Goal: Check status: Check status

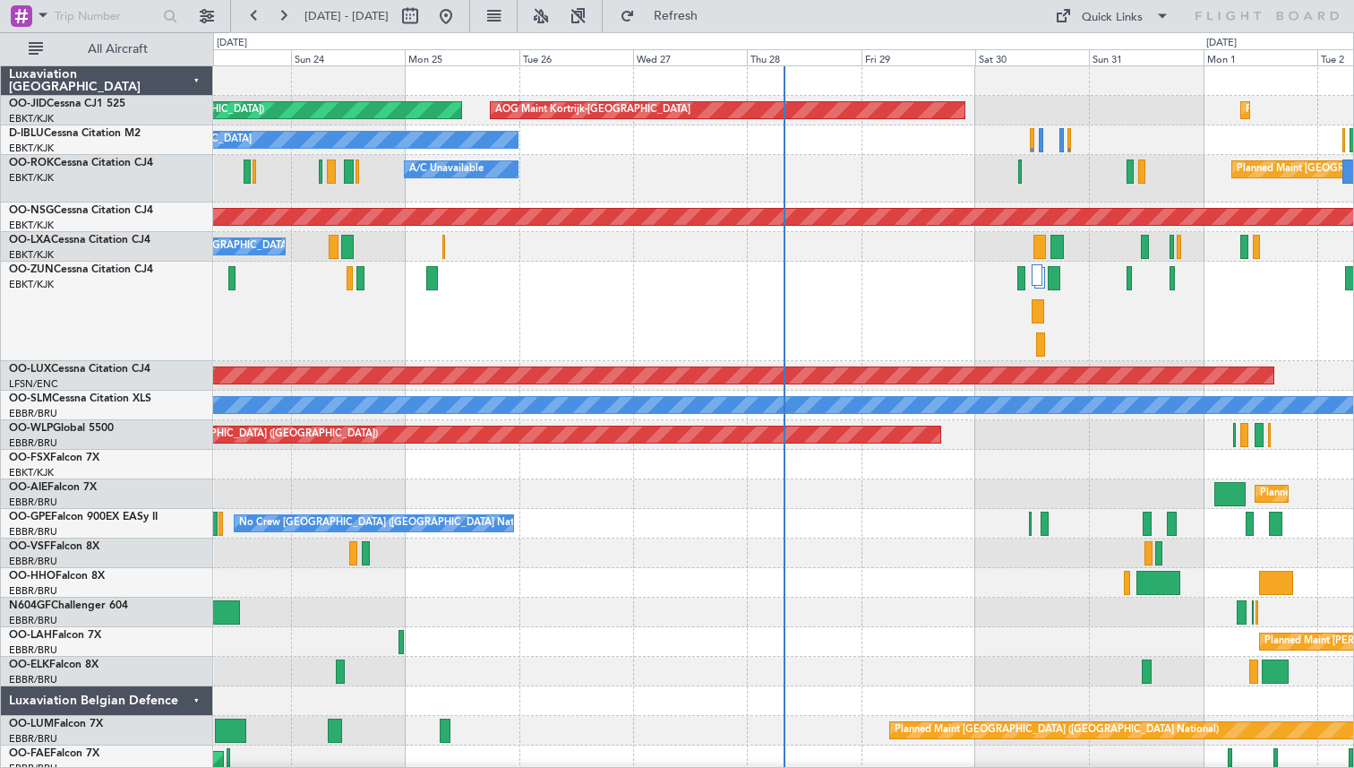
click at [285, 13] on button at bounding box center [283, 16] width 29 height 29
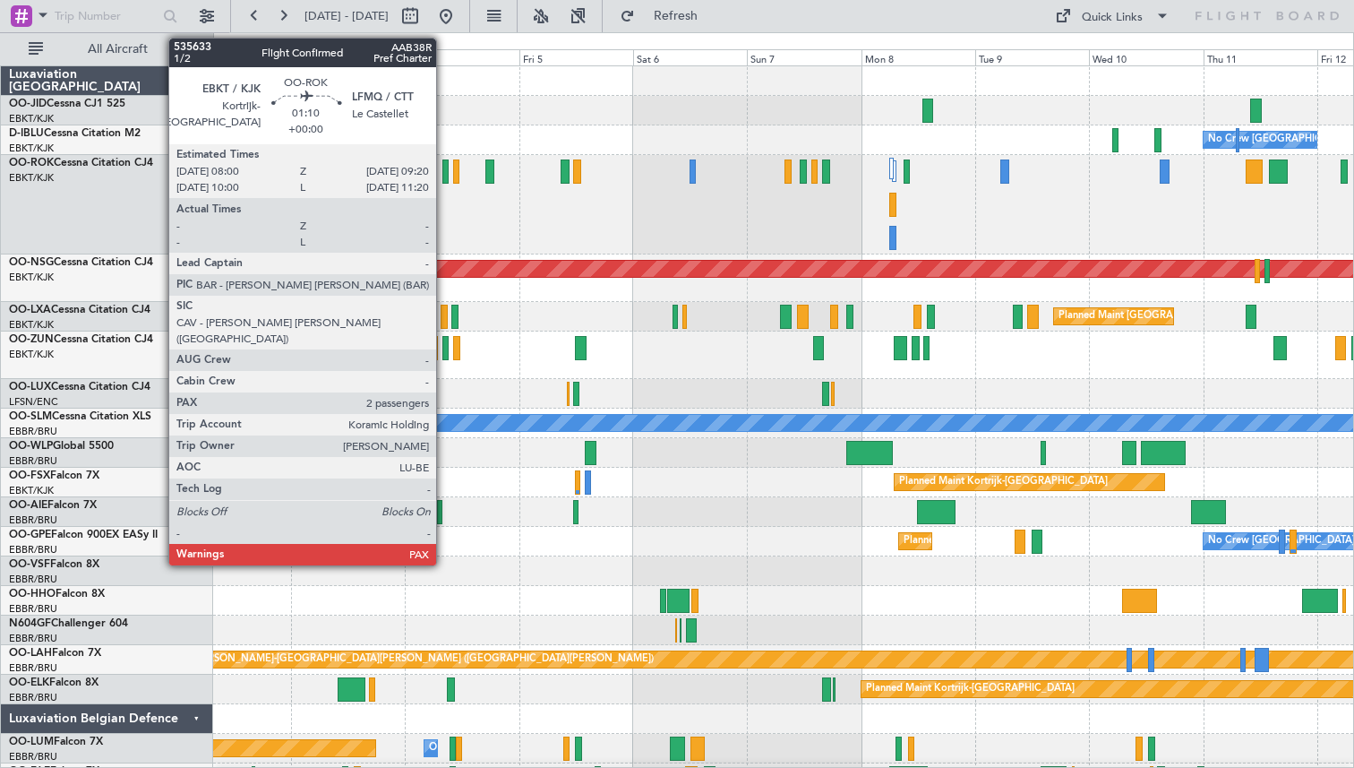
click at [444, 170] on div at bounding box center [445, 171] width 7 height 24
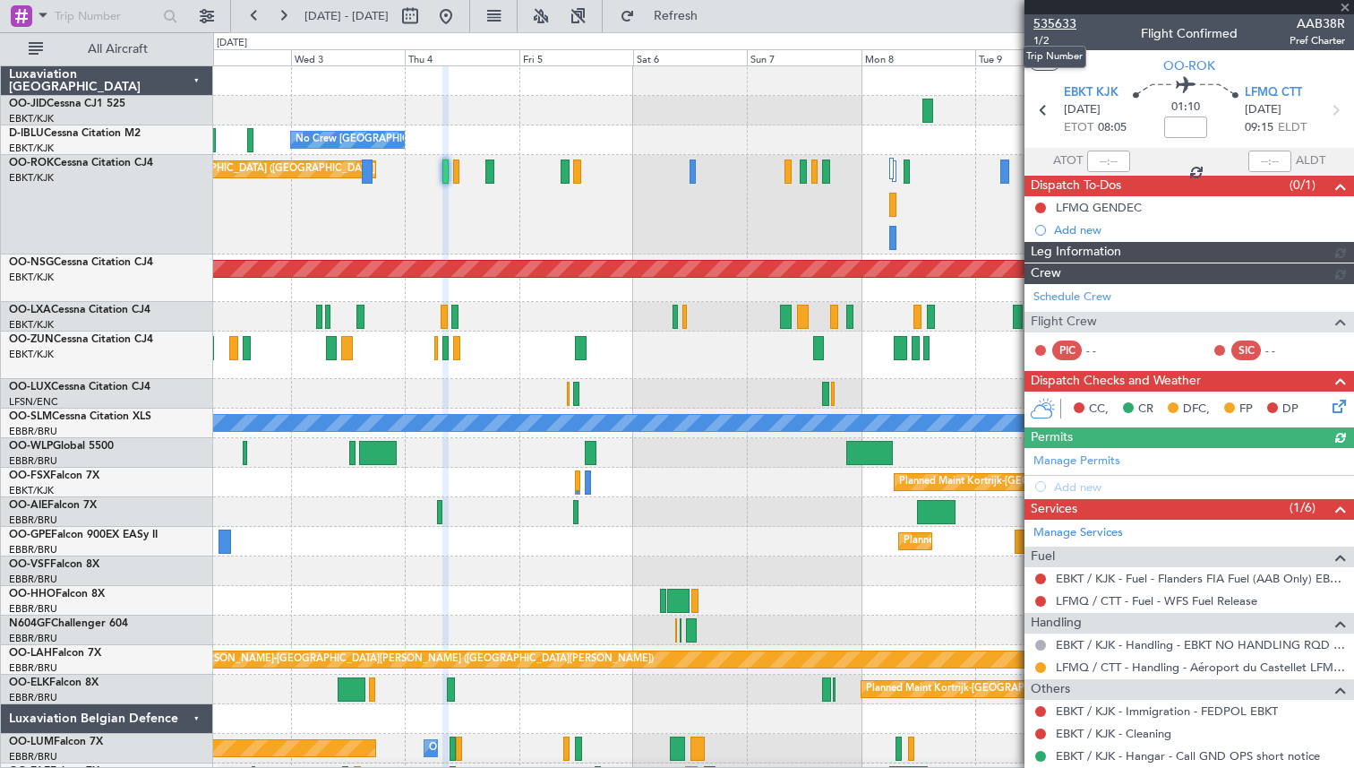
click at [1051, 26] on span "535633" at bounding box center [1055, 23] width 43 height 19
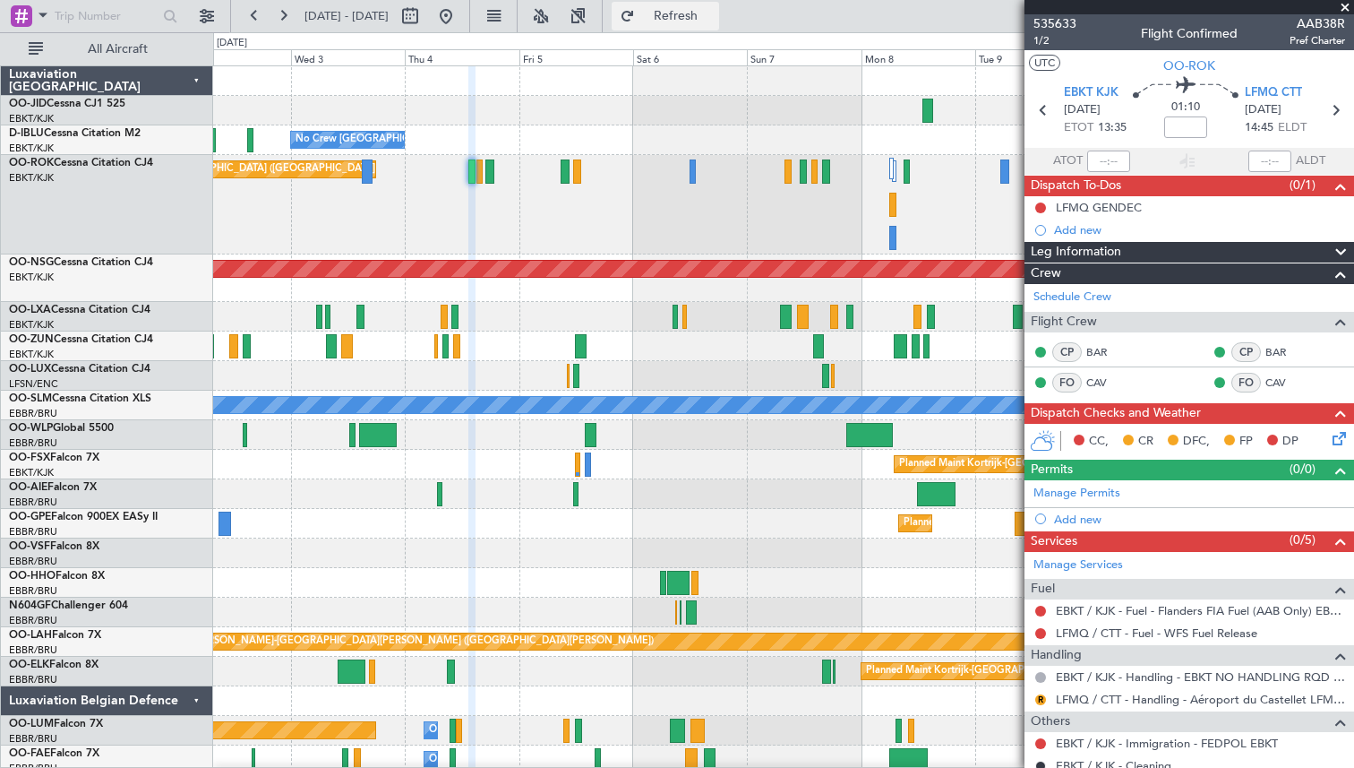
click at [677, 13] on button "Refresh" at bounding box center [665, 16] width 107 height 29
click at [1345, 9] on span at bounding box center [1345, 8] width 18 height 16
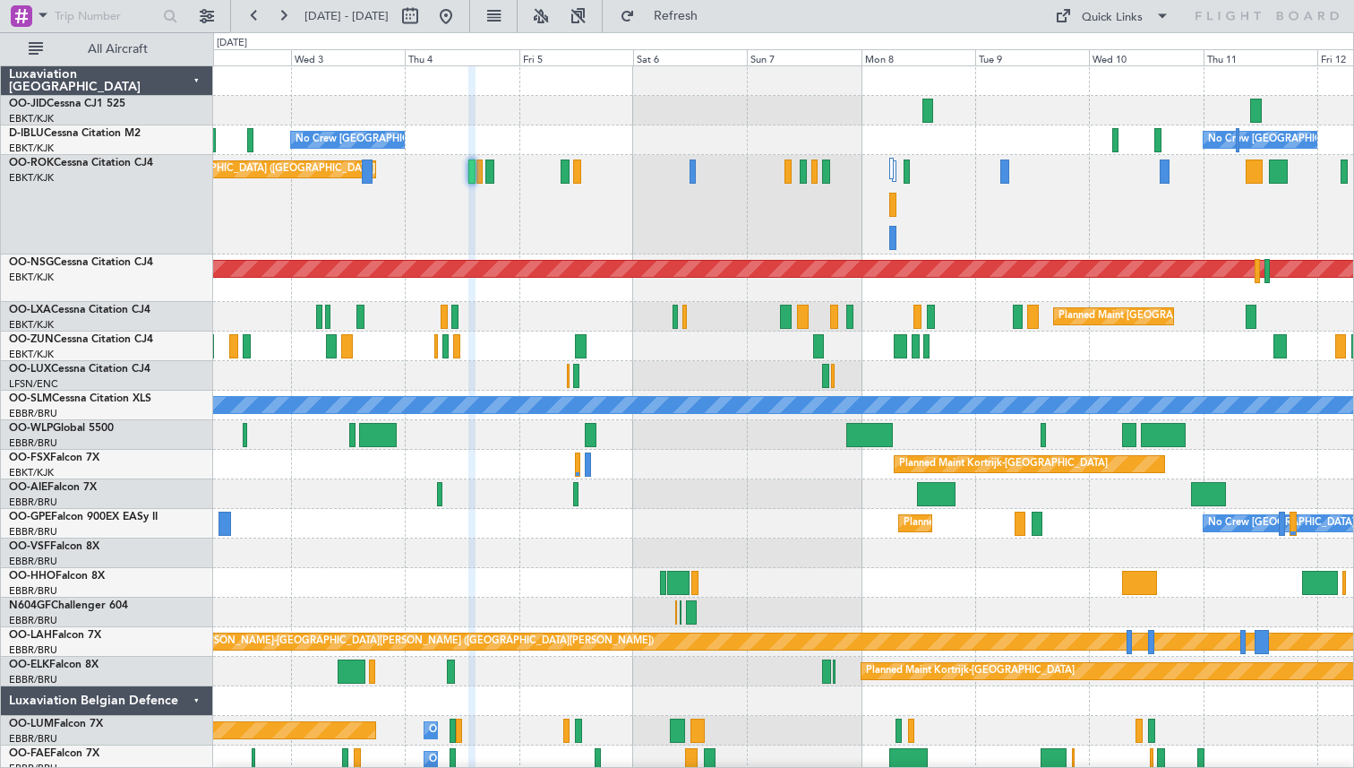
type input "0"
click at [460, 18] on button at bounding box center [446, 16] width 29 height 29
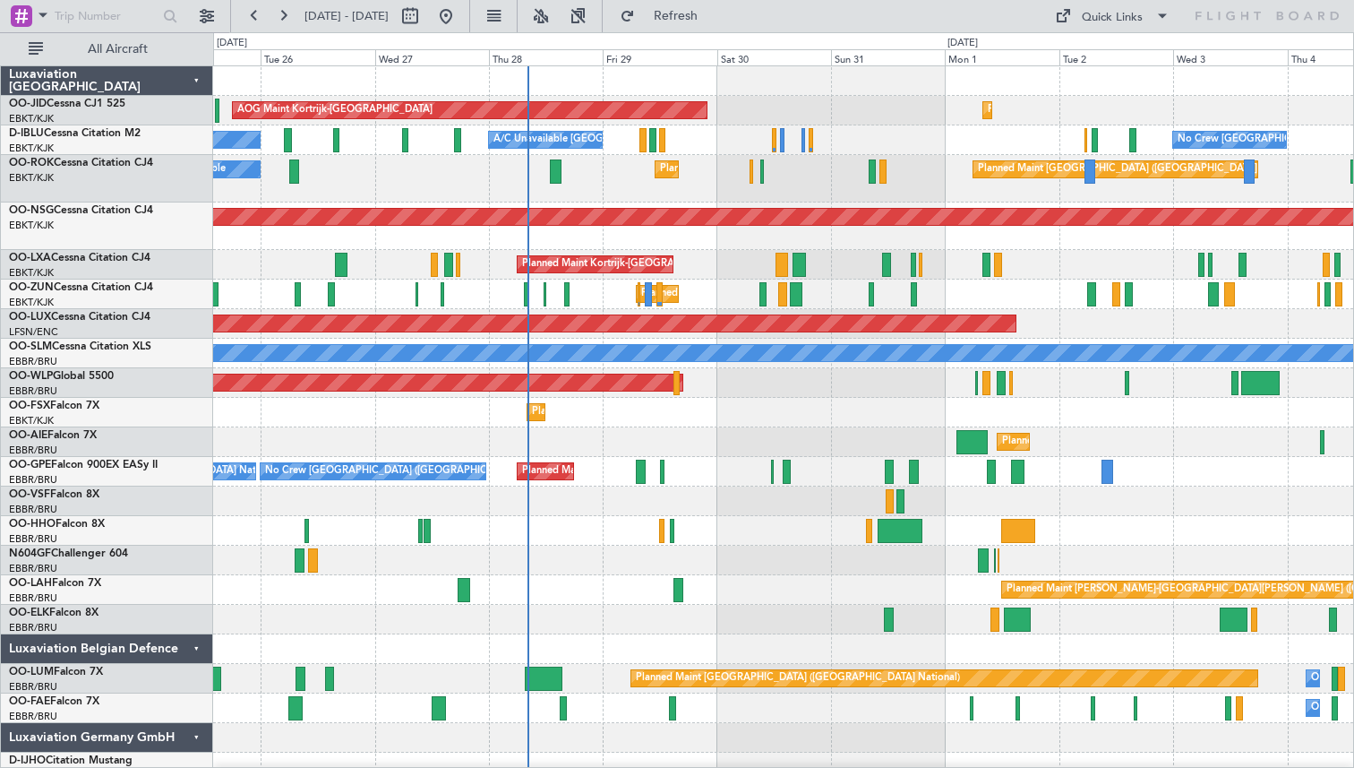
click at [771, 398] on div "Planned Maint Kortrijk-Wevelgem AOG Maint Kortrijk-Wevelgem Planned Maint Paris…" at bounding box center [783, 483] width 1140 height 834
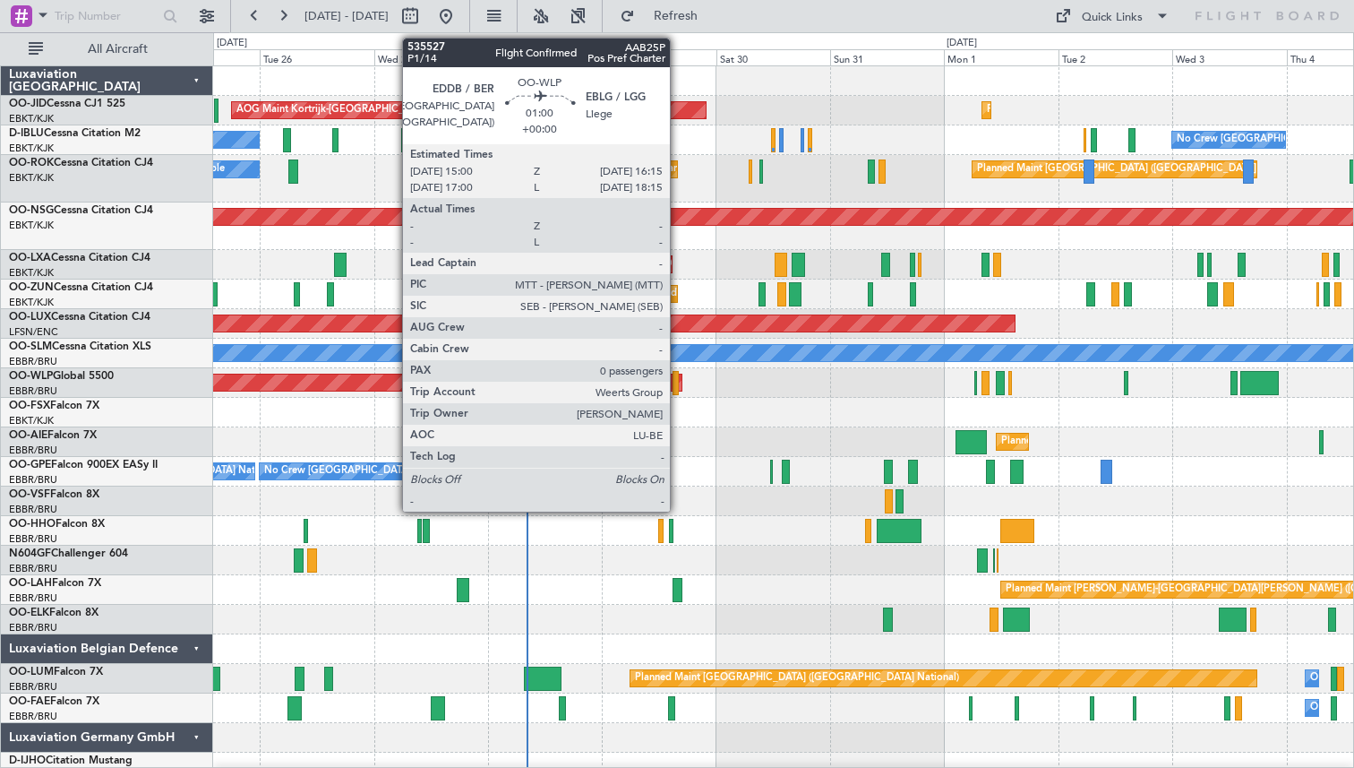
click at [677, 379] on div at bounding box center [676, 383] width 6 height 24
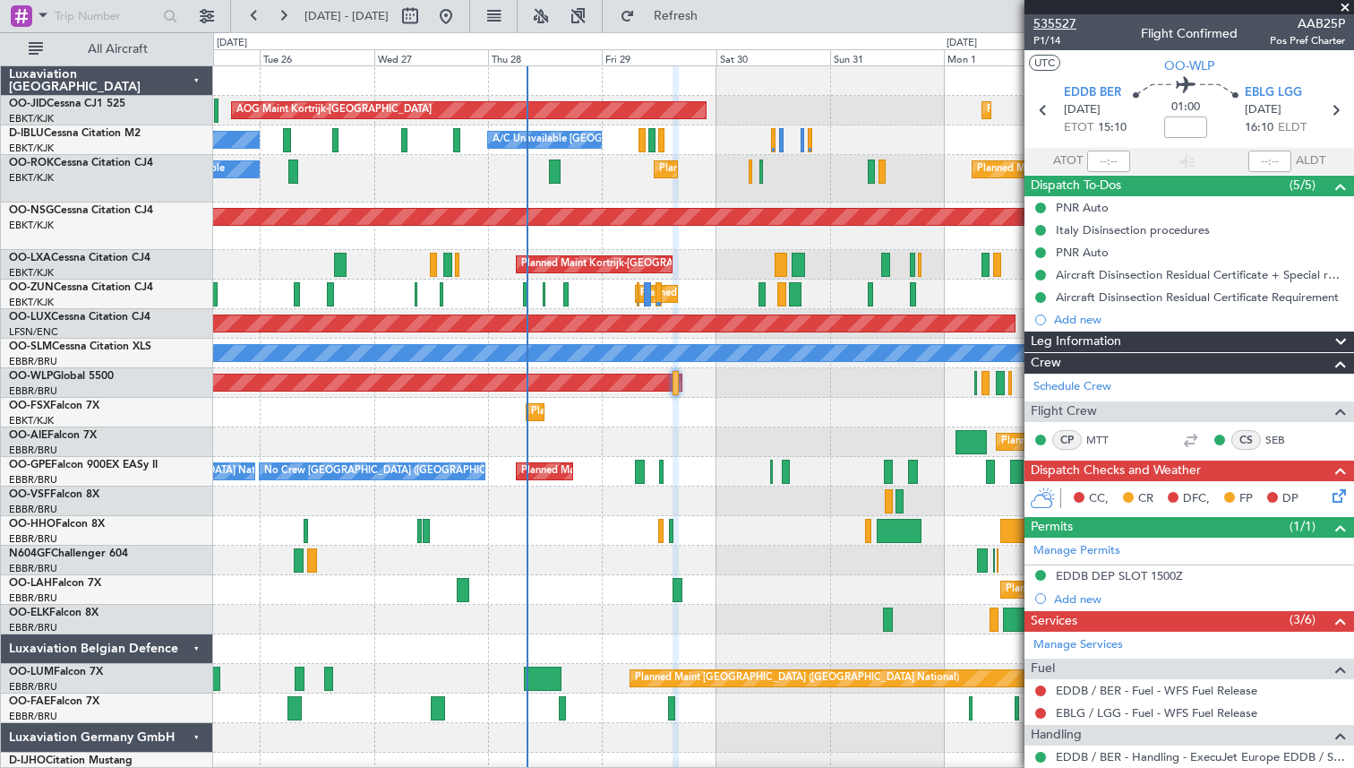
click at [1055, 24] on span "535527" at bounding box center [1055, 23] width 43 height 19
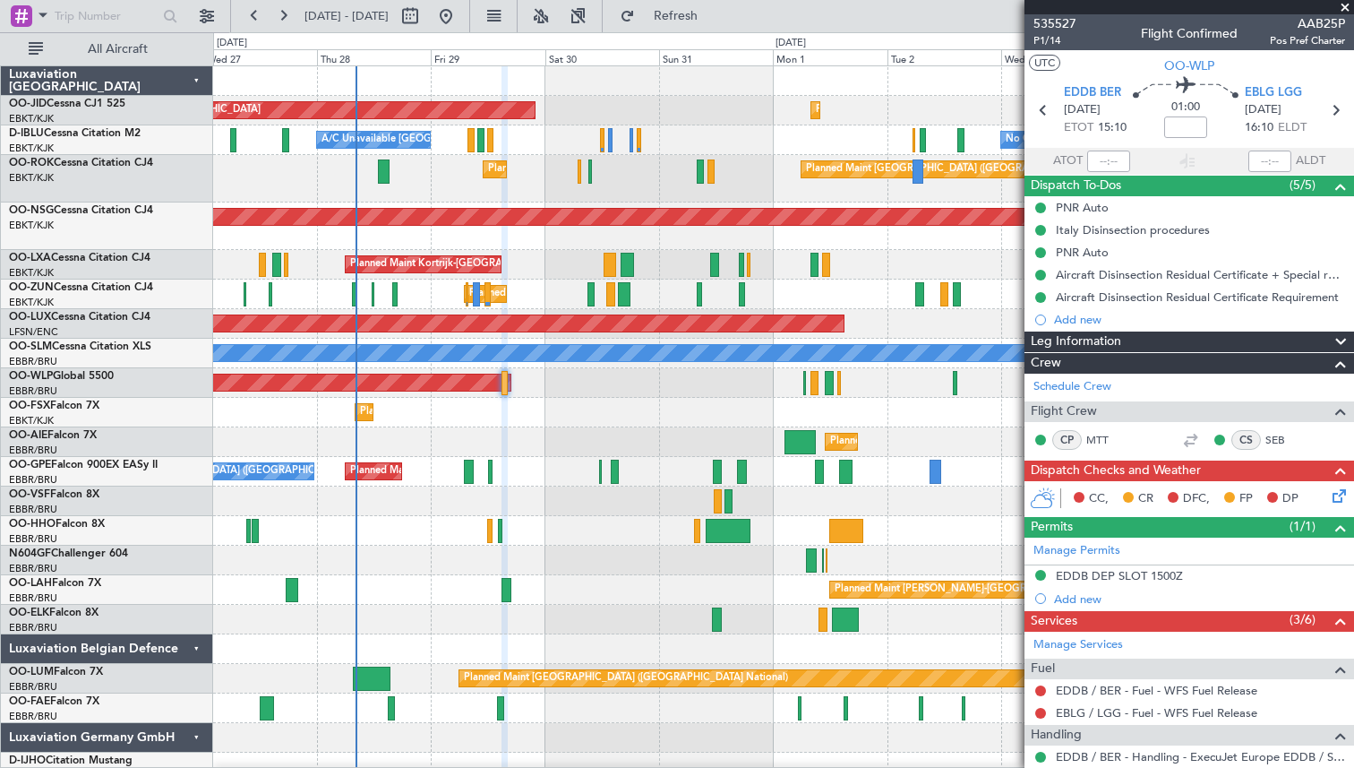
click at [691, 387] on div "Planned Maint Berlin (Brandenburg)" at bounding box center [783, 383] width 1140 height 30
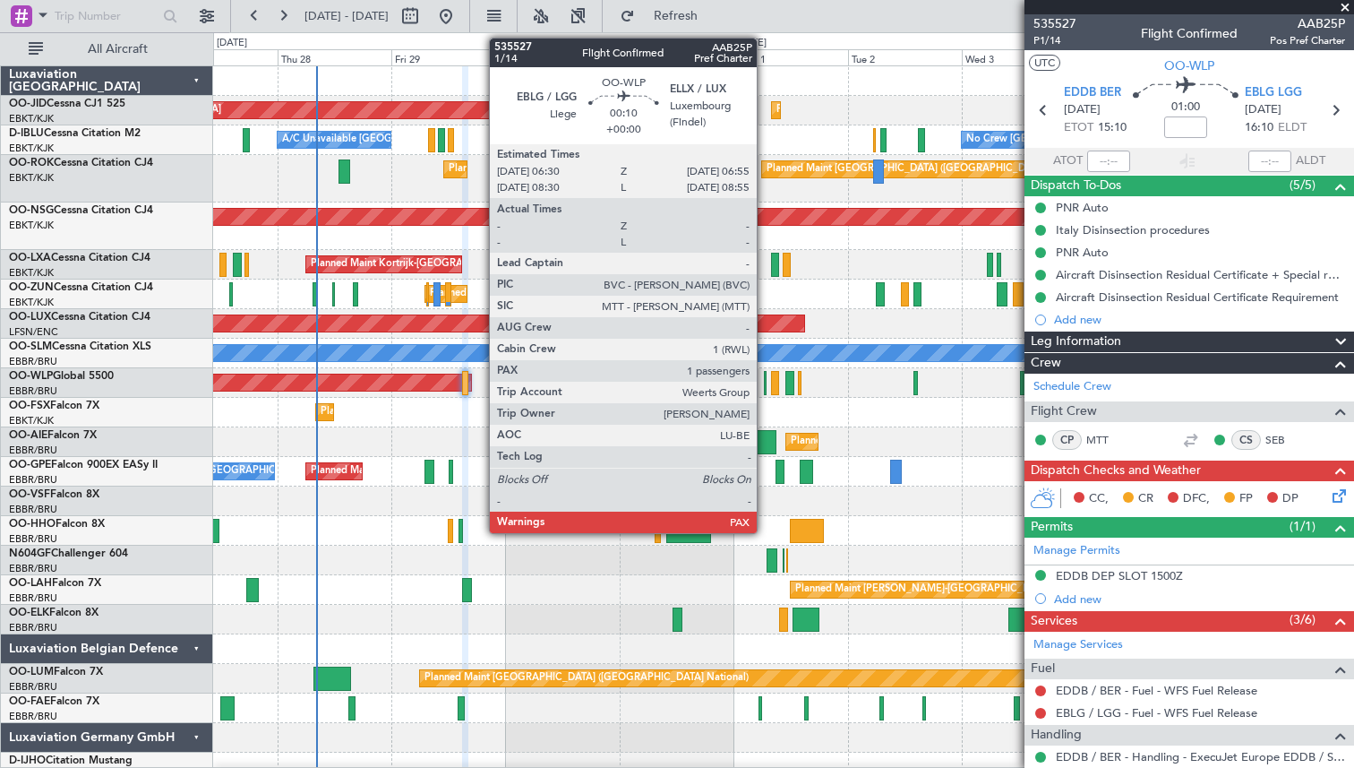
click at [765, 382] on div at bounding box center [765, 383] width 3 height 24
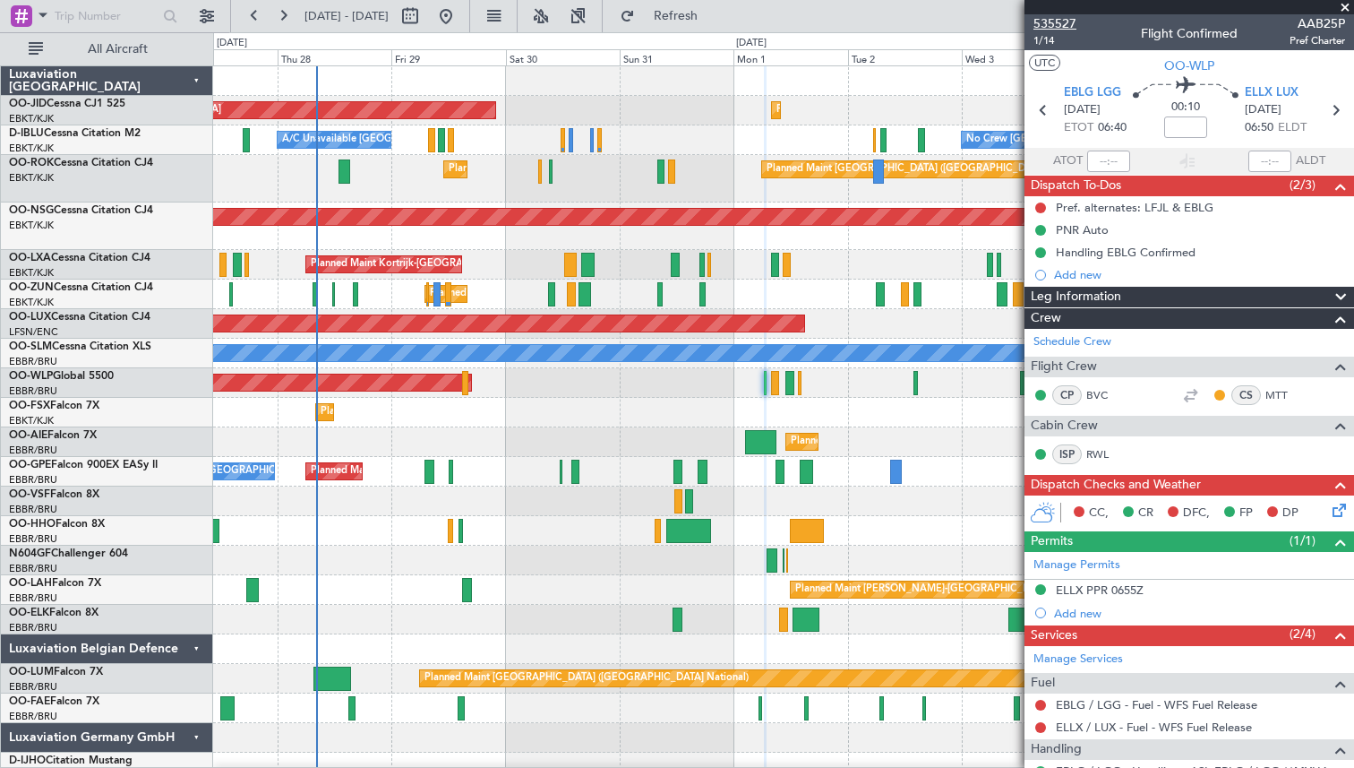
click at [1056, 23] on span "535527" at bounding box center [1055, 23] width 43 height 19
click at [1344, 6] on span at bounding box center [1345, 8] width 18 height 16
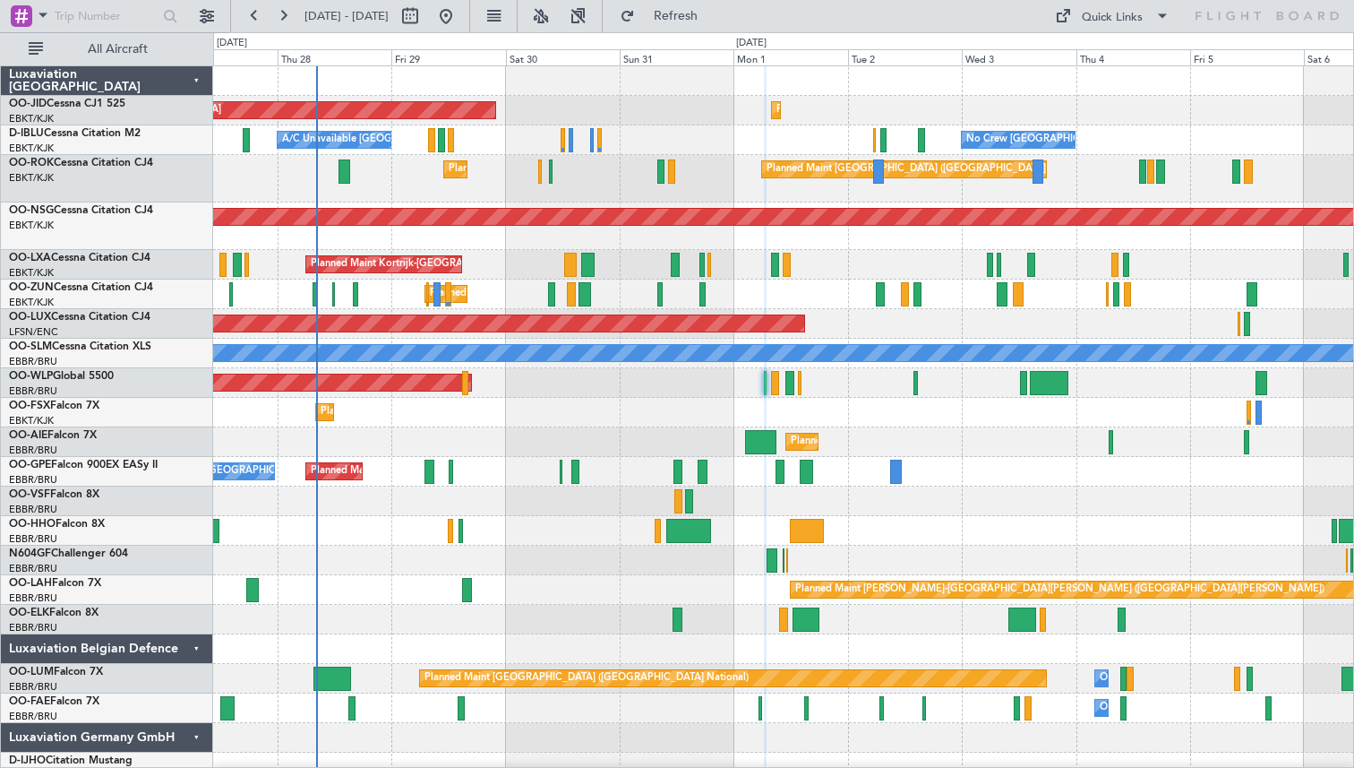
type input "0"
click at [707, 12] on span "Refresh" at bounding box center [676, 16] width 75 height 13
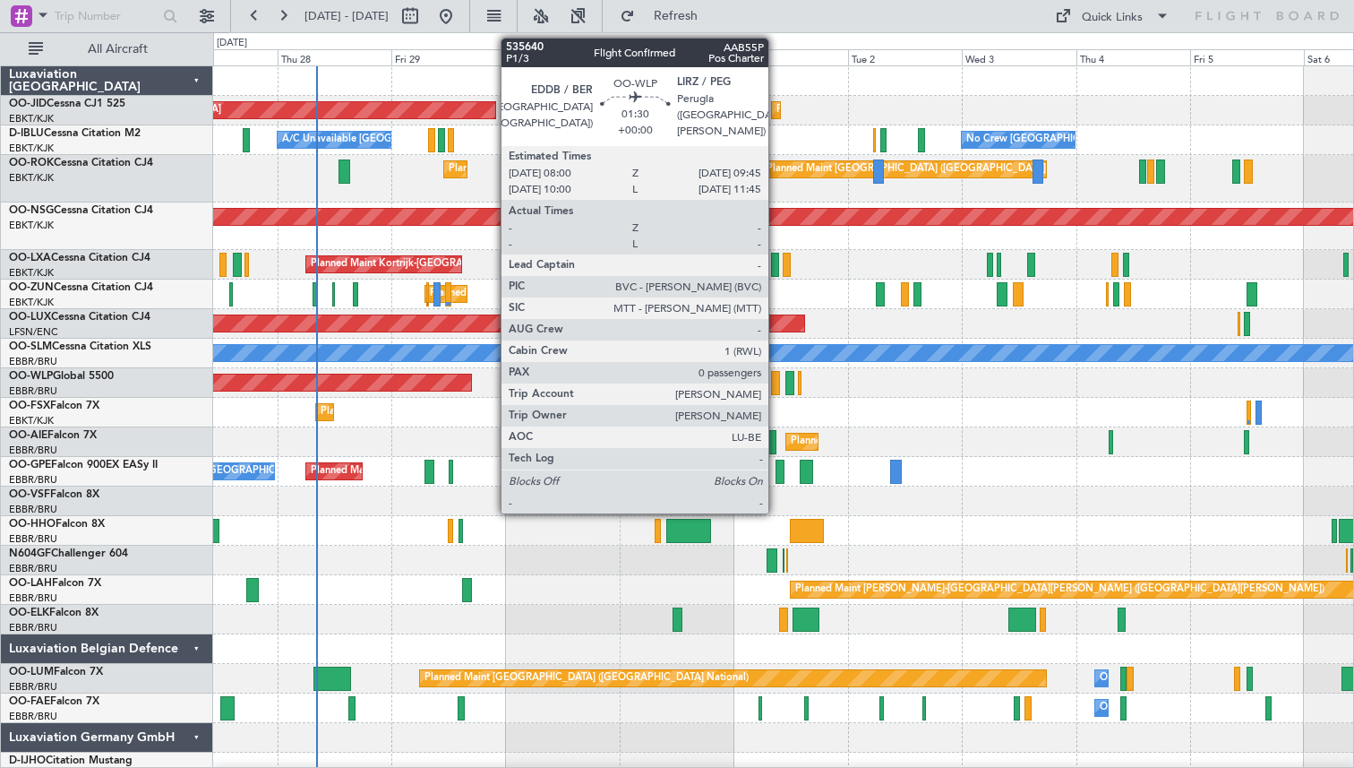
click at [777, 380] on div at bounding box center [775, 383] width 9 height 24
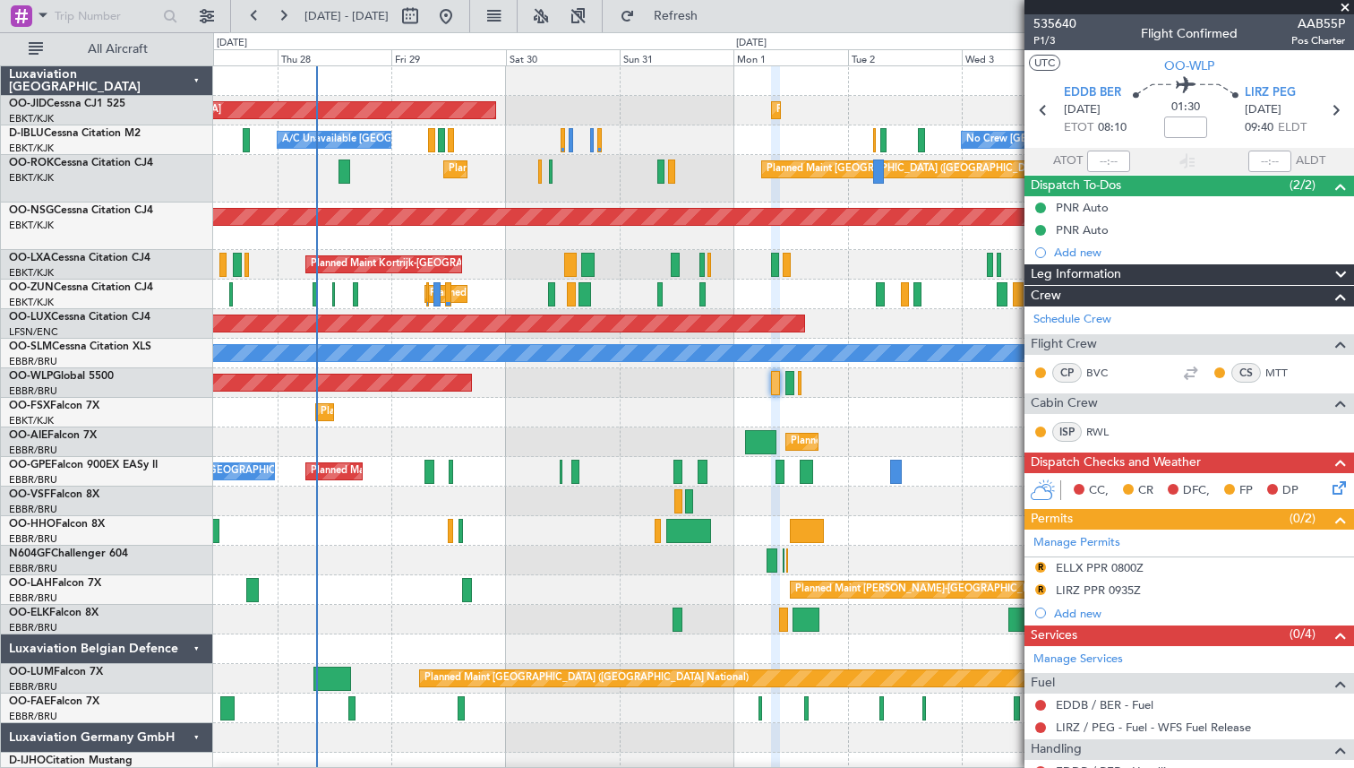
click at [1344, 5] on span at bounding box center [1345, 8] width 18 height 16
